Goal: Use online tool/utility

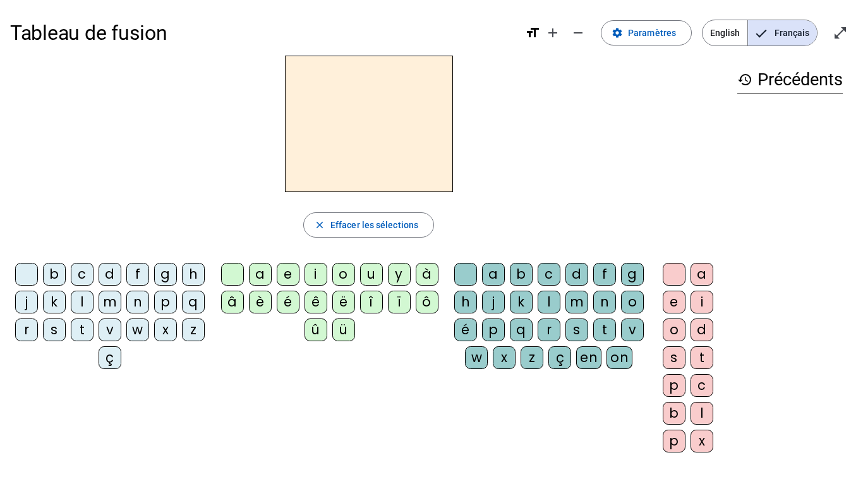
click at [313, 277] on div "i" at bounding box center [315, 274] width 23 height 23
click at [560, 301] on div "l" at bounding box center [549, 302] width 23 height 23
click at [121, 299] on div "m" at bounding box center [110, 302] width 23 height 23
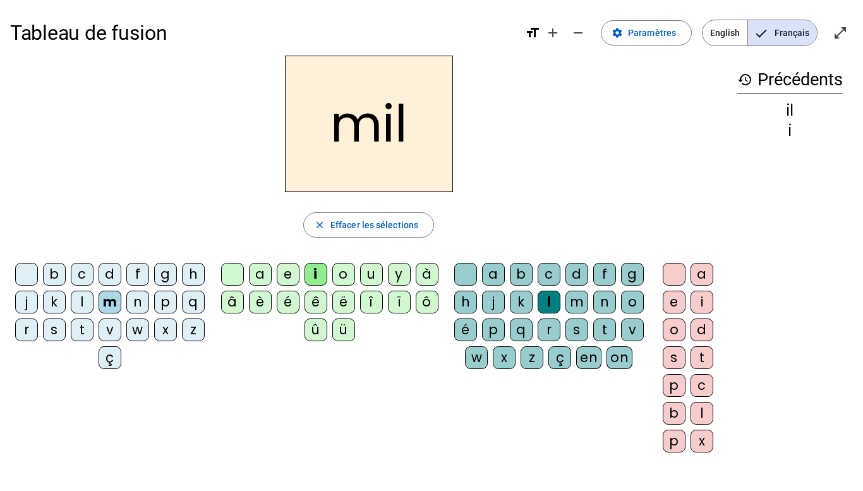
click at [256, 268] on div "a" at bounding box center [260, 274] width 23 height 23
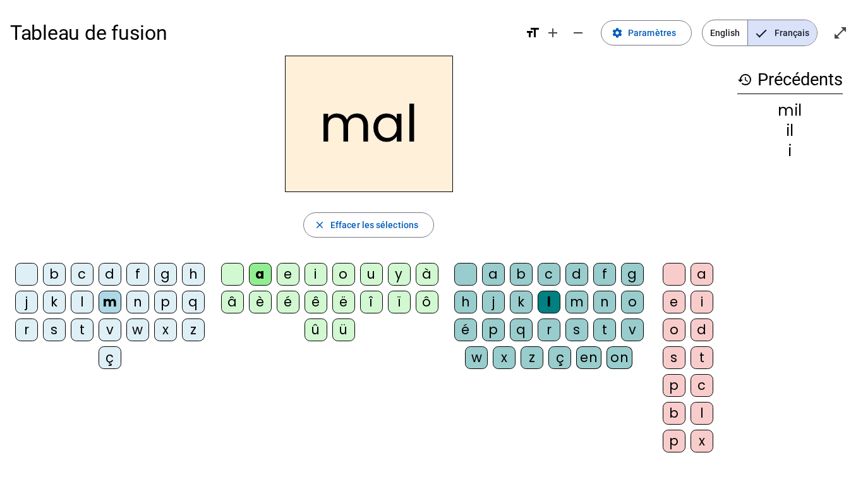
click at [472, 273] on div at bounding box center [465, 274] width 23 height 23
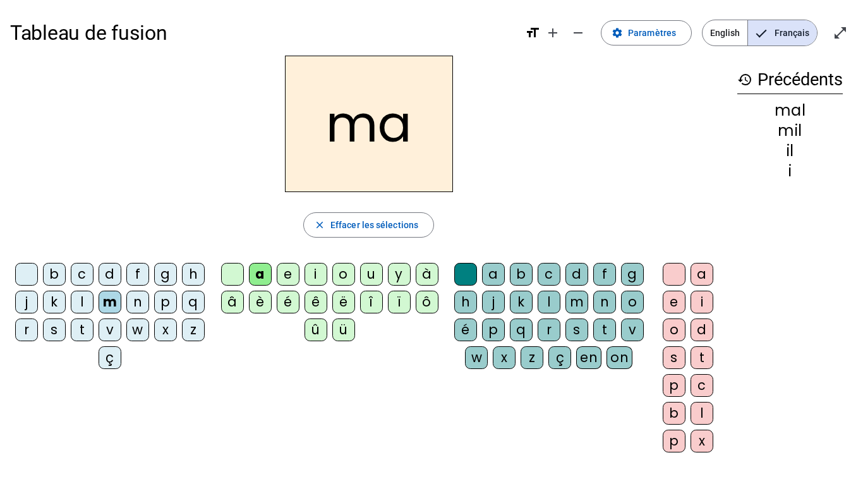
click at [93, 306] on div "l" at bounding box center [82, 302] width 23 height 23
click at [373, 276] on div "u" at bounding box center [371, 274] width 23 height 23
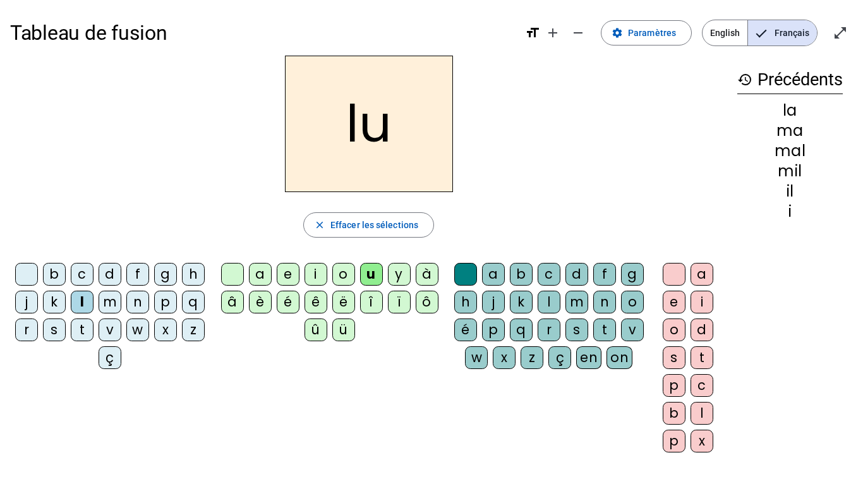
click at [121, 274] on div "d" at bounding box center [110, 274] width 23 height 23
click at [93, 333] on div "t" at bounding box center [82, 329] width 23 height 23
click at [285, 278] on div "e" at bounding box center [288, 274] width 23 height 23
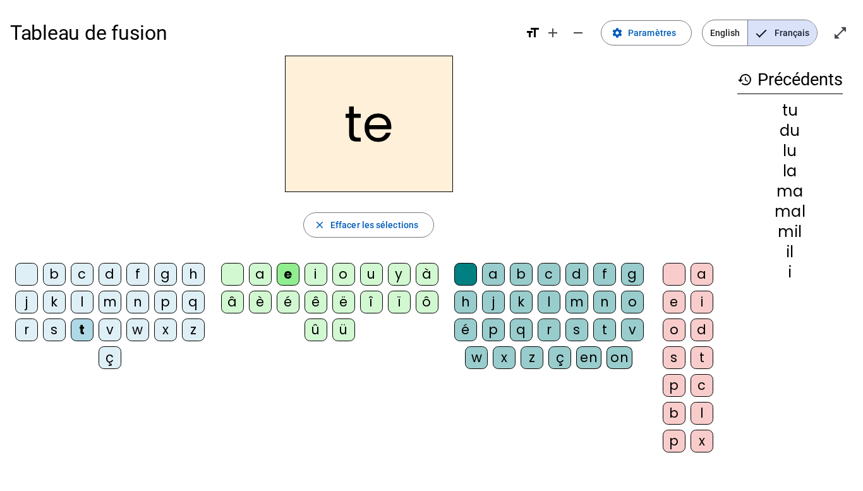
click at [119, 277] on div "d" at bounding box center [110, 274] width 23 height 23
click at [38, 306] on div "j" at bounding box center [26, 302] width 23 height 23
